Goal: Find specific page/section: Find specific page/section

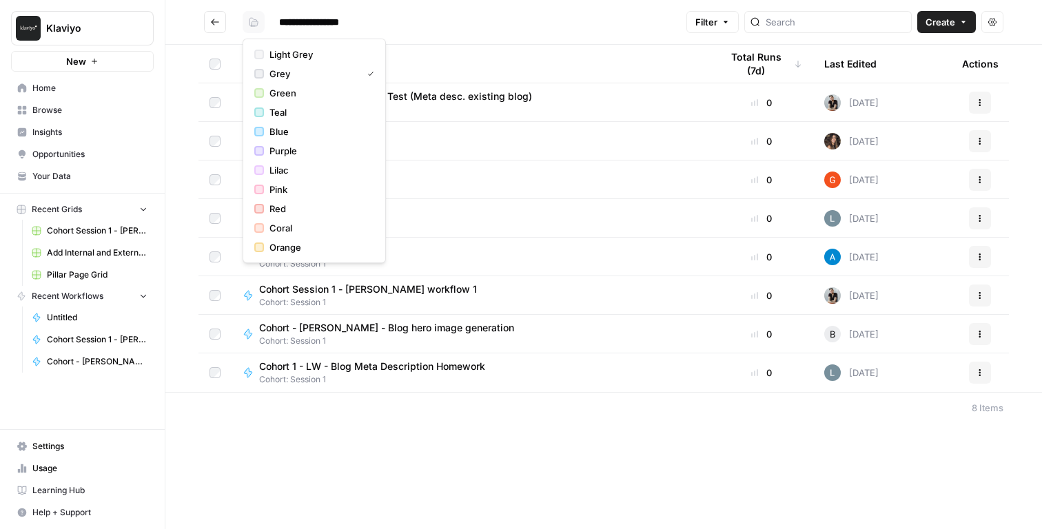
click at [253, 26] on icon "button" at bounding box center [253, 22] width 8 height 8
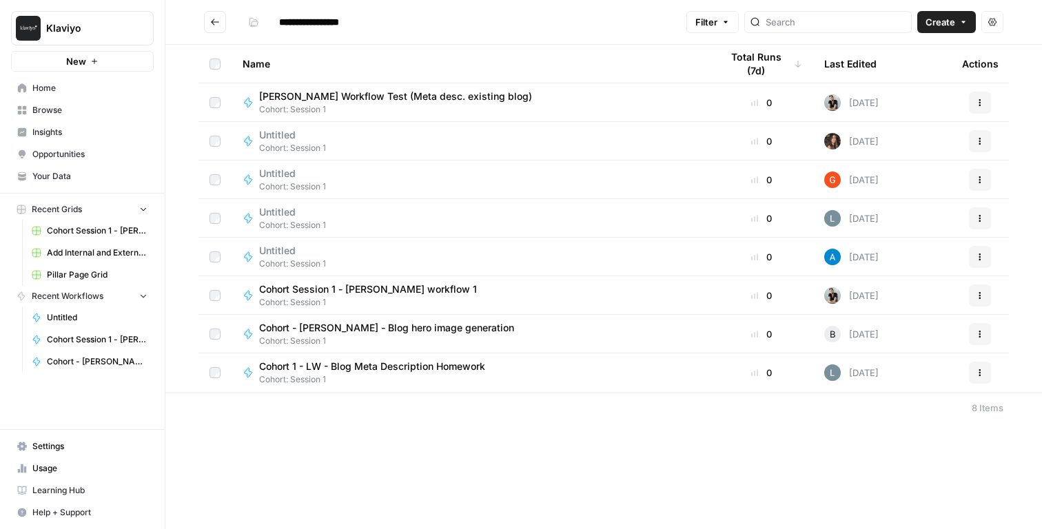
click at [307, 25] on input "**********" at bounding box center [320, 22] width 94 height 22
click at [221, 20] on button "Go back" at bounding box center [215, 22] width 22 height 22
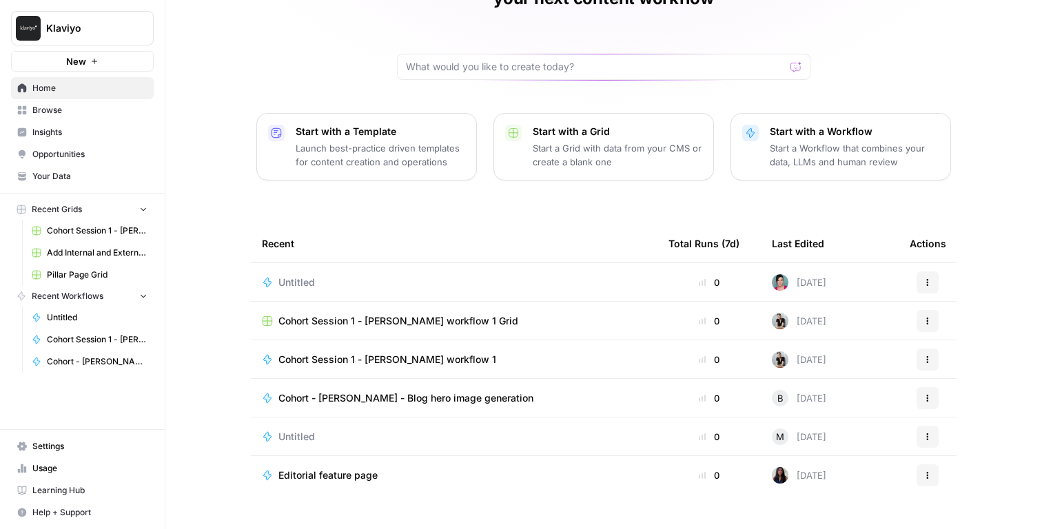
scroll to position [105, 0]
